Goal: Task Accomplishment & Management: Manage account settings

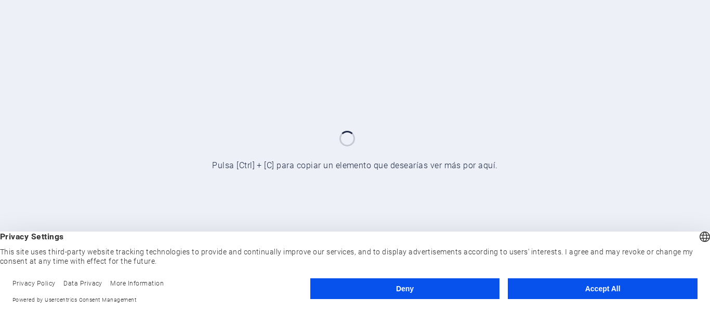
click at [596, 291] on button "Accept All" at bounding box center [603, 289] width 190 height 21
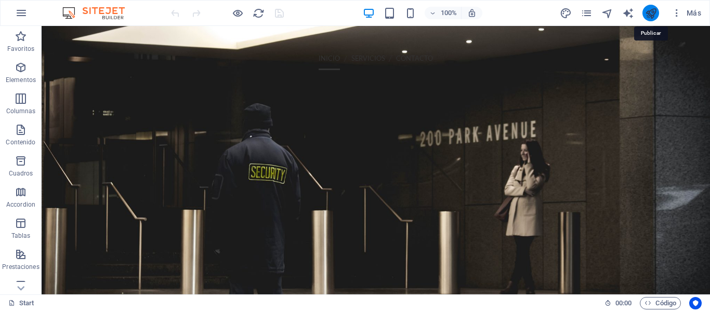
click at [649, 14] on icon "publish" at bounding box center [651, 13] width 12 height 12
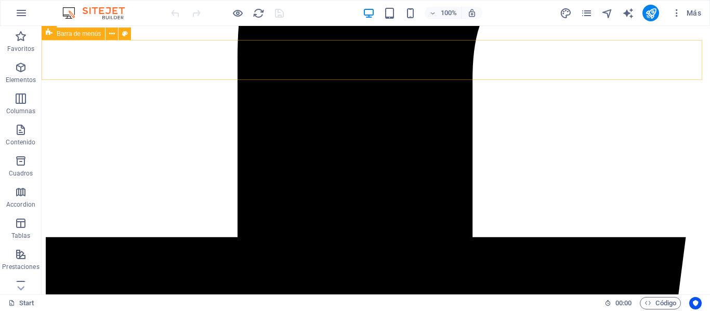
scroll to position [333, 0]
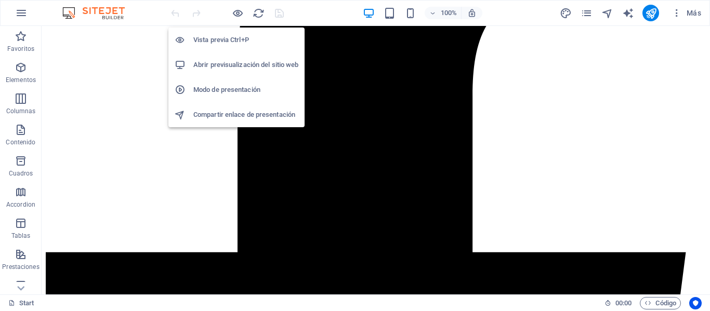
click at [238, 67] on h6 "Abrir previsualización del sitio web" at bounding box center [245, 65] width 105 height 12
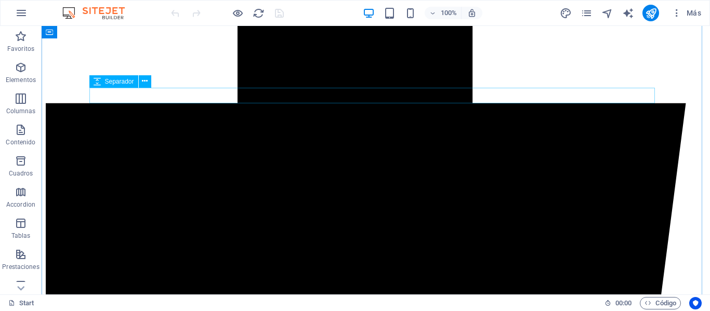
scroll to position [489, 0]
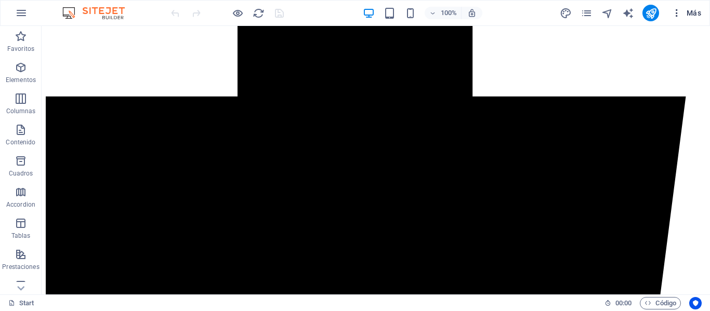
click at [691, 10] on span "Más" at bounding box center [687, 13] width 30 height 10
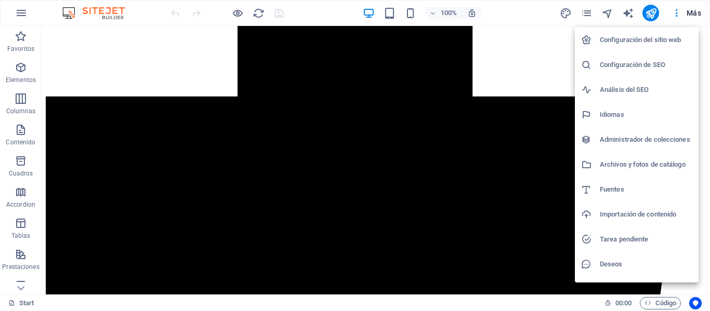
click at [64, 48] on div at bounding box center [355, 155] width 710 height 311
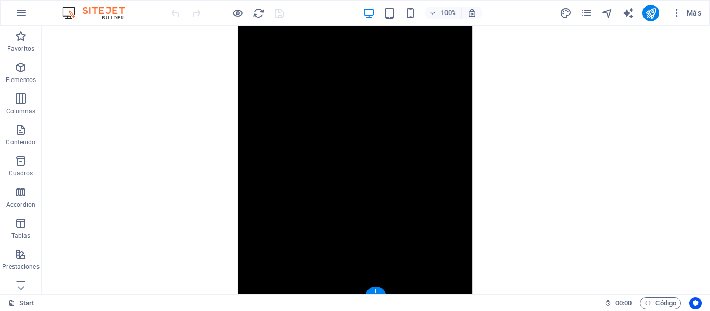
scroll to position [814, 0]
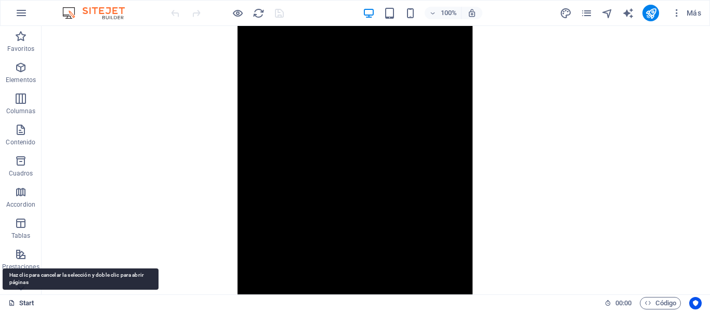
click at [24, 306] on link "Start" at bounding box center [21, 303] width 26 height 12
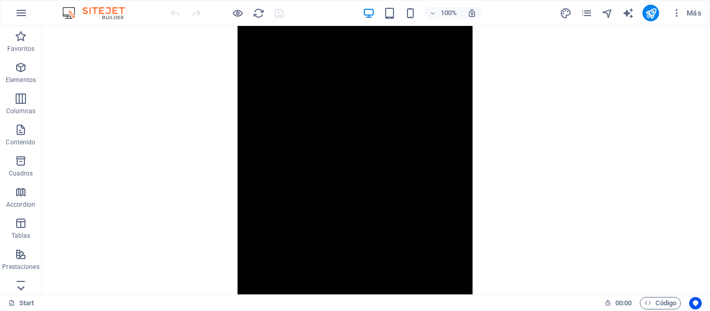
click at [19, 291] on icon at bounding box center [21, 288] width 15 height 15
click at [20, 12] on icon "button" at bounding box center [21, 13] width 12 height 12
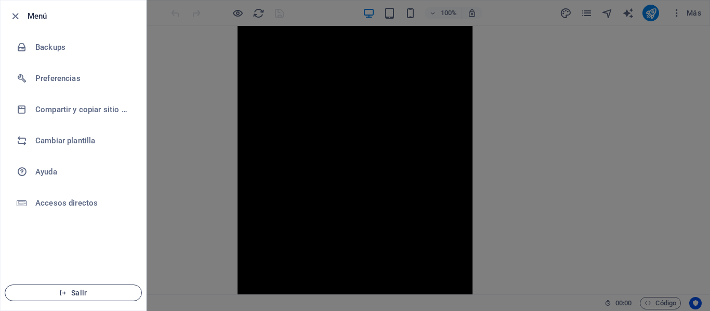
click at [74, 295] on span "Salir" at bounding box center [74, 293] width 120 height 8
